Goal: Browse casually: Explore the website without a specific task or goal

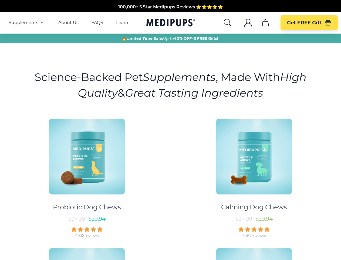
click at [171, 130] on div "Probiotic Dog Chews $ 37.99 $ 29.94 4,818 reviews Calming Dog Chews $ 37.99 $ 2…" at bounding box center [170, 241] width 335 height 254
click at [27, 23] on span "Supplements" at bounding box center [24, 22] width 30 height 5
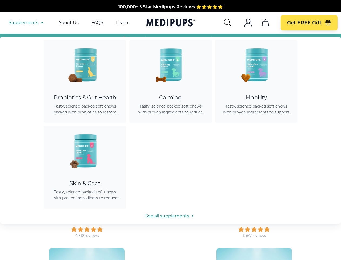
click at [42, 23] on icon "button" at bounding box center [42, 22] width 6 height 6
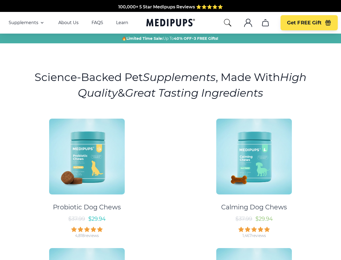
click at [228, 23] on icon "search" at bounding box center [228, 22] width 9 height 9
click at [248, 23] on icon ".cls-1{fill:none;stroke:currentColor;stroke-miterlimit:10;stroke-width:1.5px;}" at bounding box center [248, 22] width 9 height 9
click at [265, 23] on icon "cart" at bounding box center [265, 22] width 9 height 9
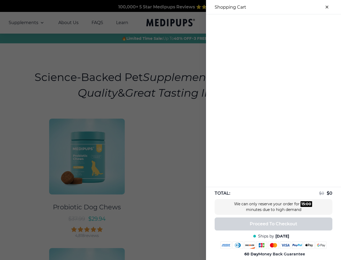
click at [265, 23] on div at bounding box center [170, 130] width 341 height 260
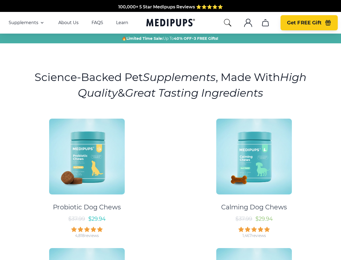
click at [309, 23] on span "Get FREE Gift" at bounding box center [304, 23] width 35 height 6
